Goal: Ask a question

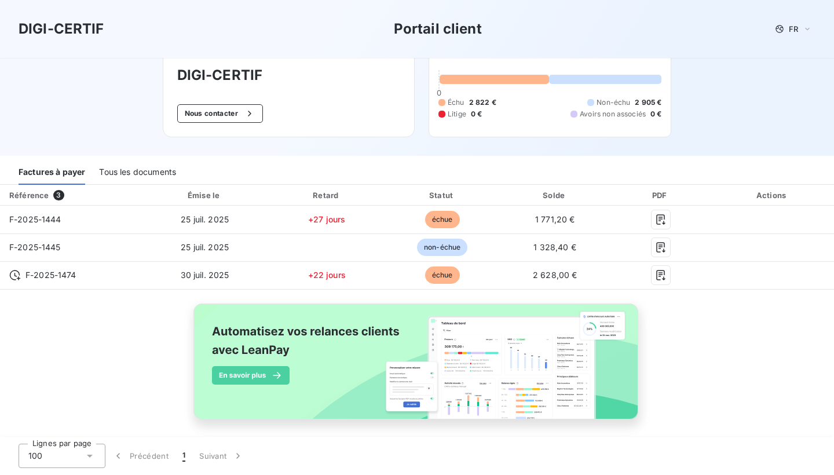
scroll to position [55, 0]
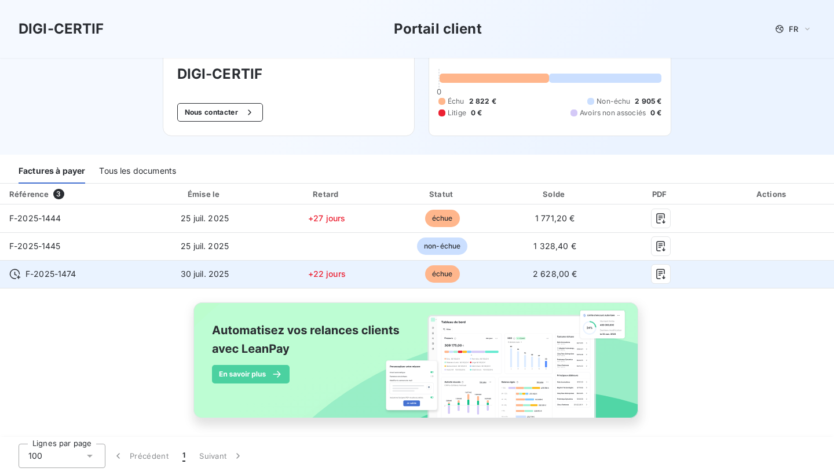
click at [229, 277] on span "30 juil. 2025" at bounding box center [205, 274] width 49 height 10
click at [460, 278] on span "échue" at bounding box center [442, 273] width 35 height 17
click at [577, 278] on span "2 628,00 €" at bounding box center [555, 274] width 45 height 10
click at [670, 277] on button "button" at bounding box center [660, 274] width 19 height 19
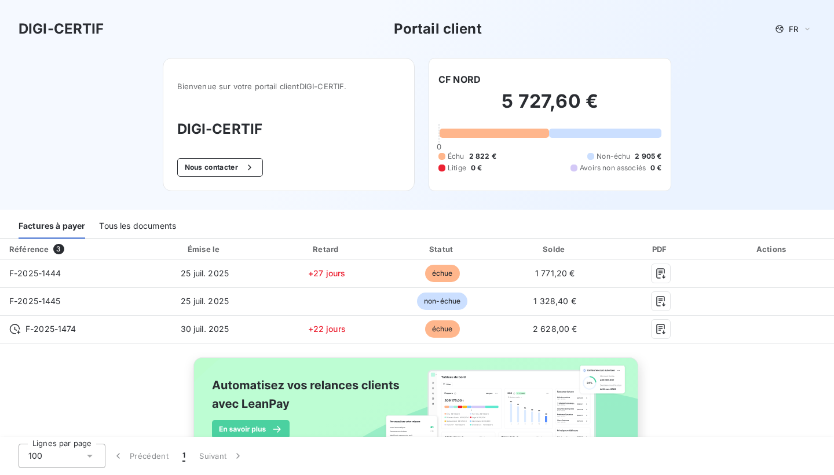
scroll to position [0, 0]
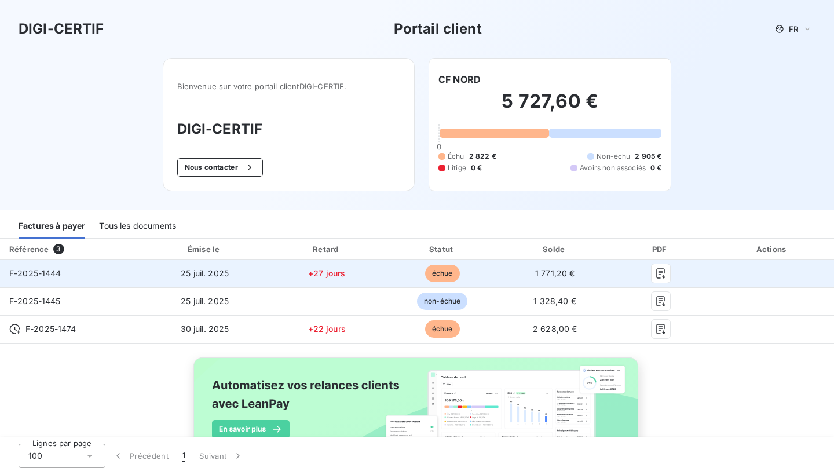
click at [100, 274] on td "F-2025-1444" at bounding box center [70, 273] width 141 height 28
click at [345, 273] on span "+27 jours" at bounding box center [326, 273] width 37 height 10
click at [460, 272] on span "échue" at bounding box center [442, 273] width 35 height 17
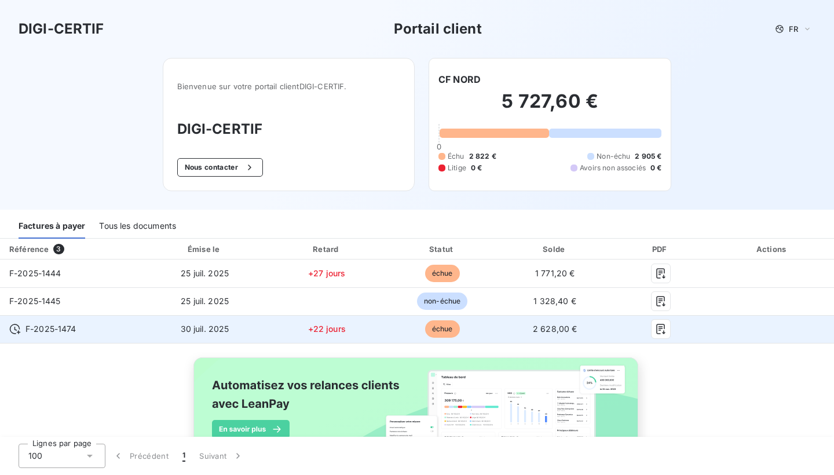
click at [460, 324] on span "échue" at bounding box center [442, 328] width 35 height 17
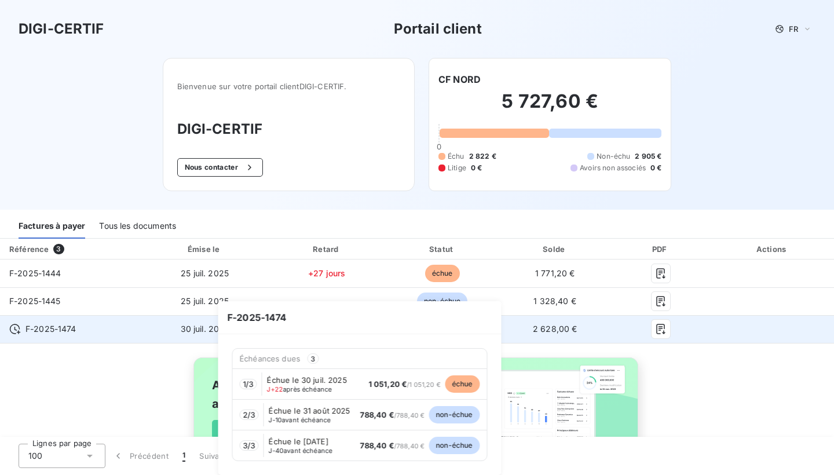
click at [13, 328] on icon at bounding box center [15, 329] width 12 height 12
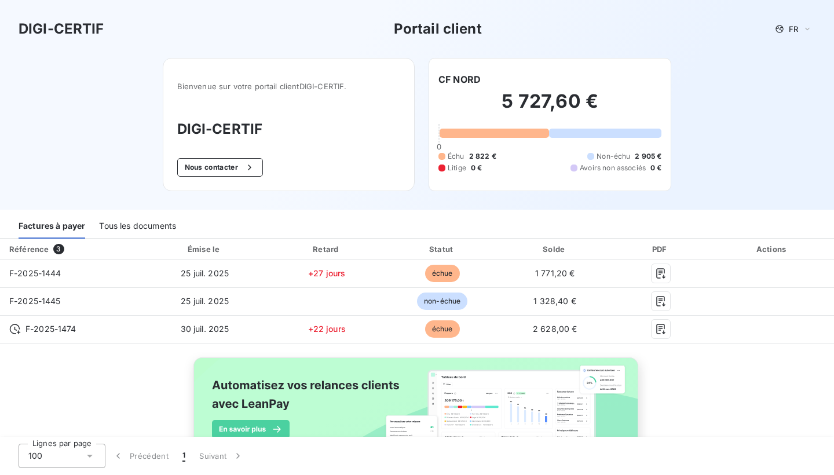
click at [140, 225] on div "Tous les documents" at bounding box center [137, 226] width 77 height 24
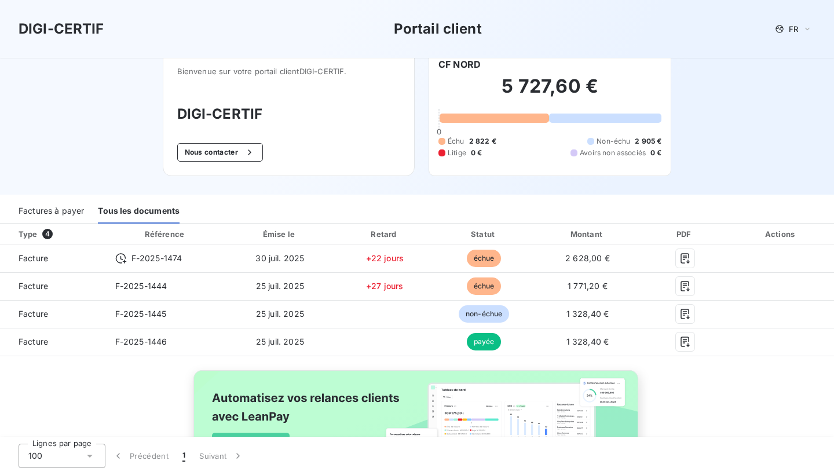
scroll to position [19, 0]
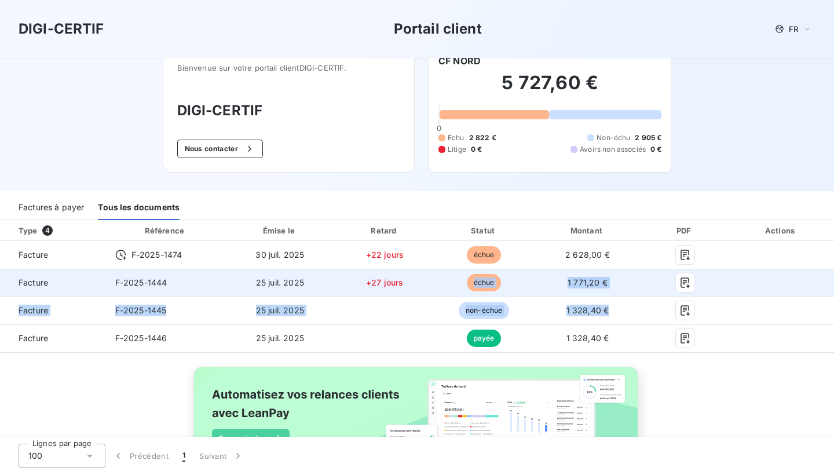
drag, startPoint x: 643, startPoint y: 311, endPoint x: 476, endPoint y: 280, distance: 169.1
click at [476, 280] on tbody "Facture F-2025-1474 [DATE] +22 jours échue 2 628,00 € Facture F-2025-1444 [DATE…" at bounding box center [417, 296] width 834 height 111
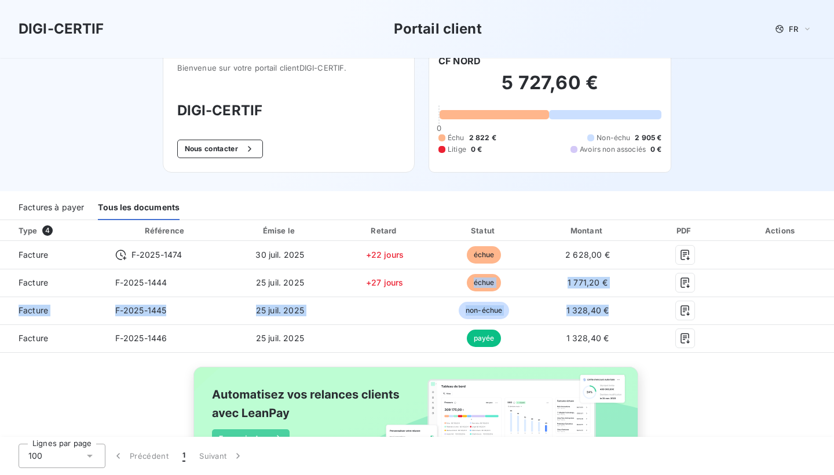
click at [70, 205] on div "Factures à payer" at bounding box center [51, 208] width 65 height 24
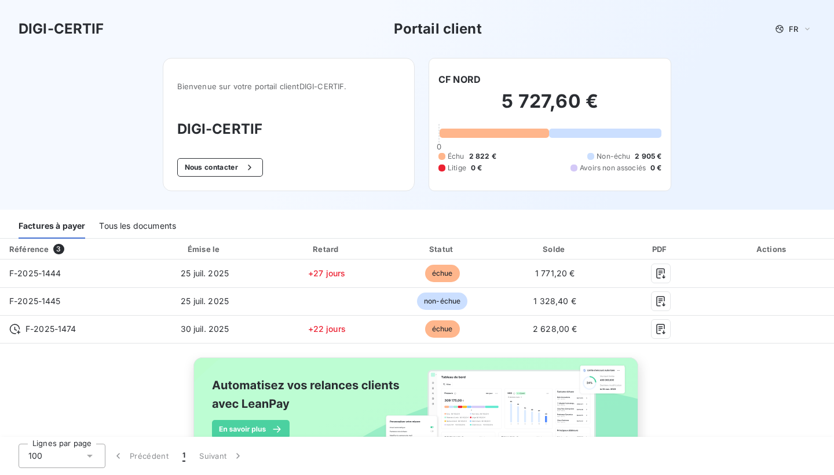
scroll to position [0, 0]
click at [246, 164] on icon "button" at bounding box center [250, 168] width 12 height 12
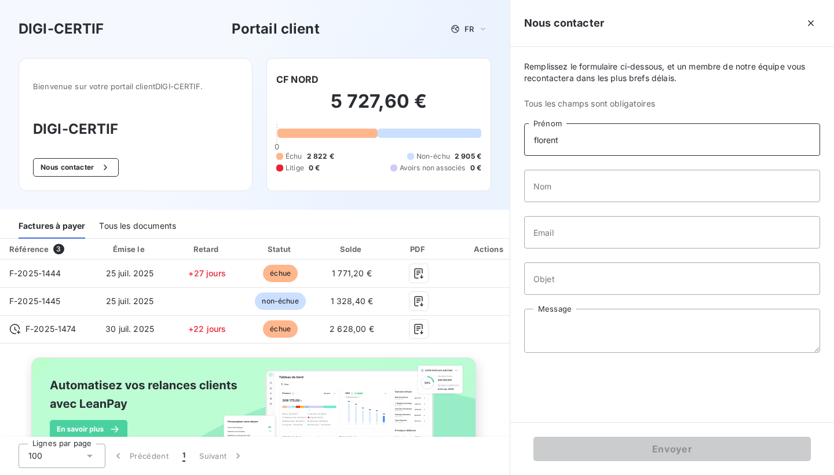
type input "florent"
type input "puccini"
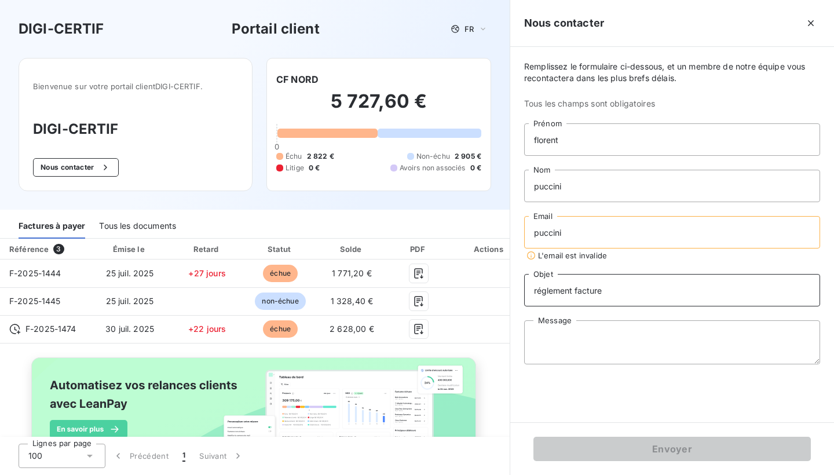
type input "réglement facture"
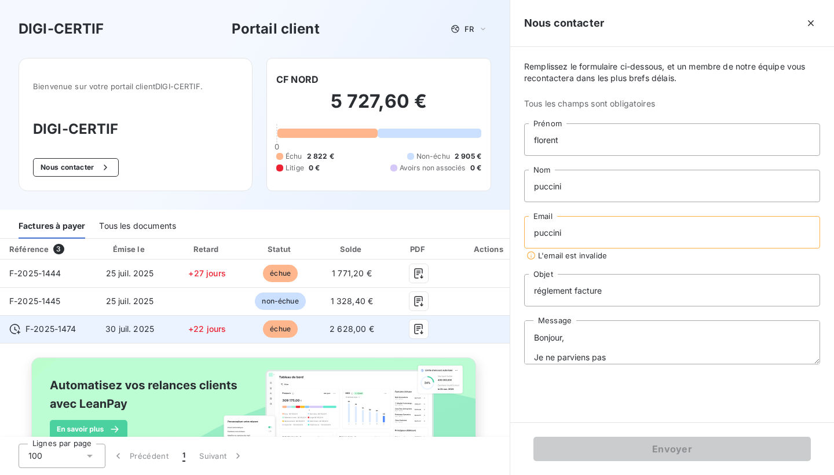
click at [298, 331] on span "échue" at bounding box center [280, 328] width 35 height 17
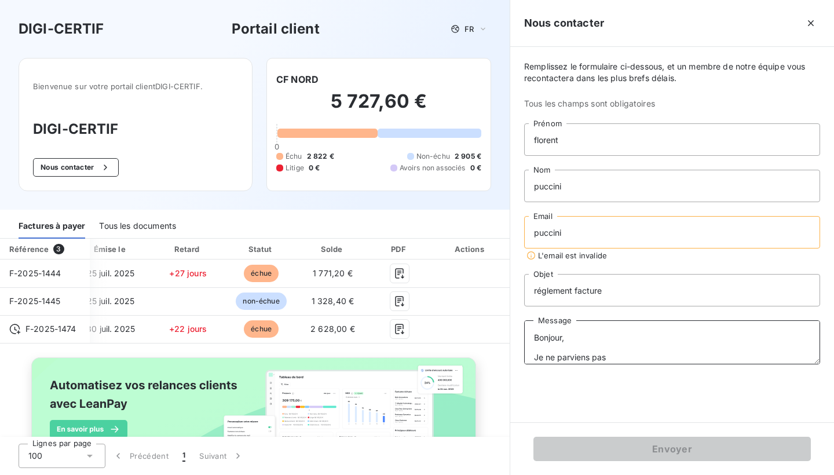
click at [637, 355] on textarea "Bonjour, Je ne parviens pas" at bounding box center [672, 342] width 296 height 44
type textarea "Bonjour, Je ne parviens pas à trouver le moyen de régler les factures. je suis …"
click at [578, 237] on input "puccini" at bounding box center [672, 232] width 296 height 32
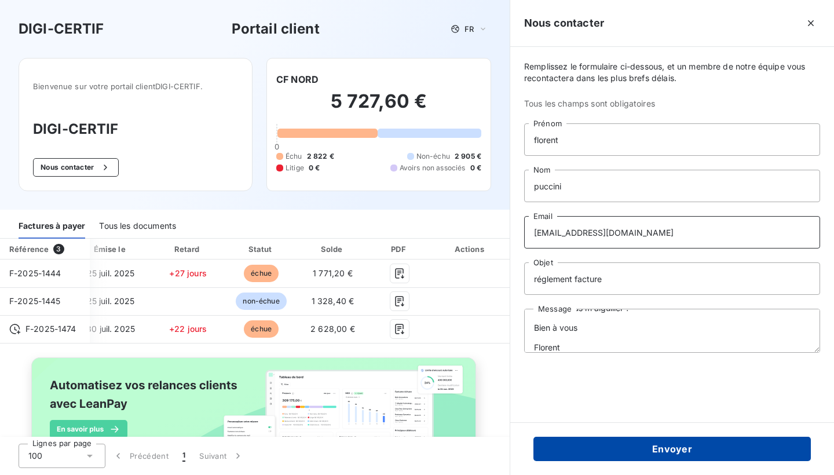
type input "[EMAIL_ADDRESS][DOMAIN_NAME]"
click at [637, 456] on button "Envoyer" at bounding box center [671, 449] width 277 height 24
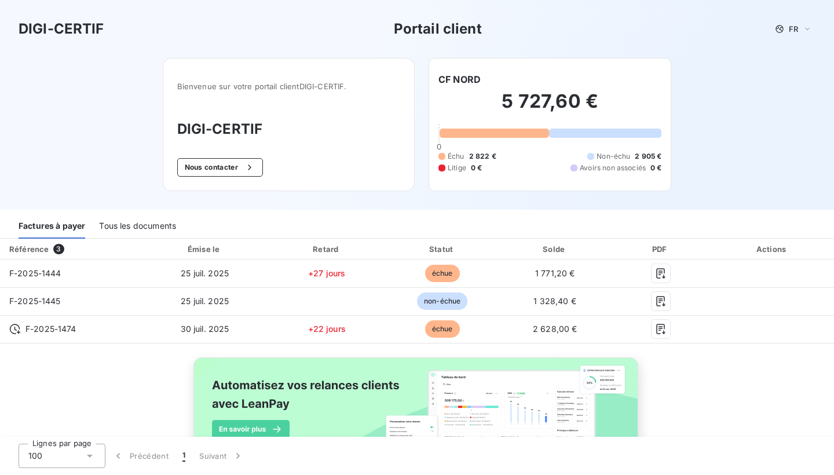
scroll to position [0, 0]
